Goal: Task Accomplishment & Management: Use online tool/utility

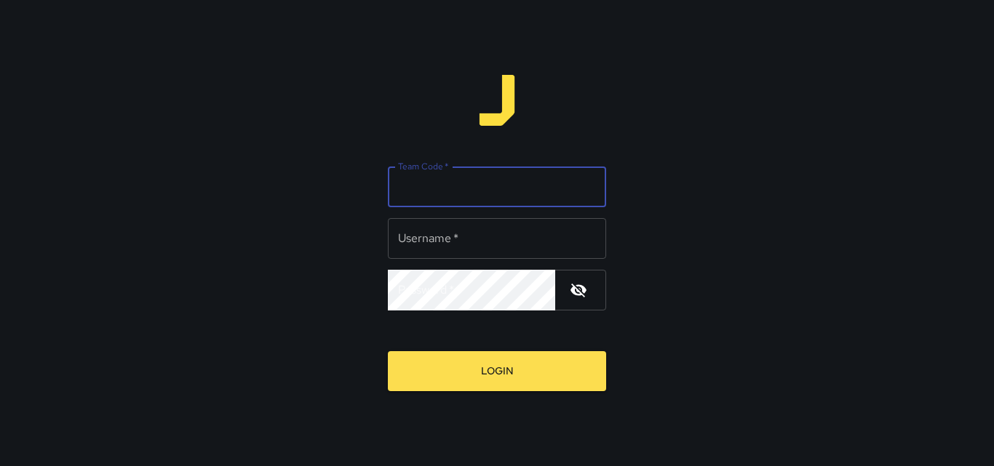
click at [474, 190] on input "Team Code   *" at bounding box center [497, 187] width 218 height 41
click at [698, 157] on div "Team Code   * Team Code   * Username   * Username   * Password   * Password   *…" at bounding box center [497, 233] width 994 height 466
